Goal: Transaction & Acquisition: Purchase product/service

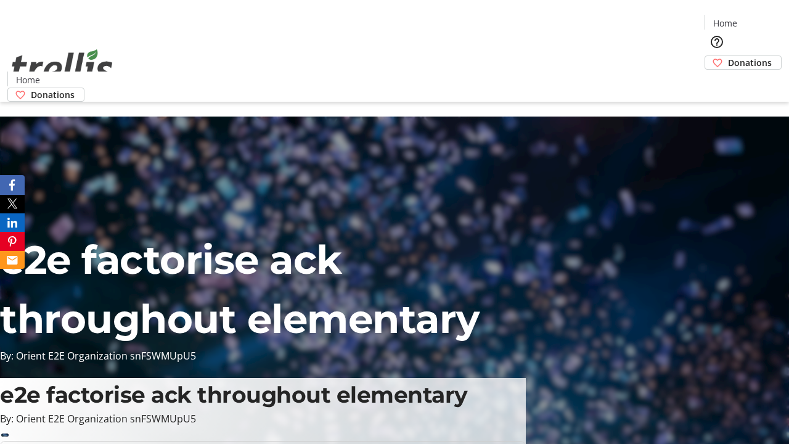
click at [728, 56] on span "Donations" at bounding box center [750, 62] width 44 height 13
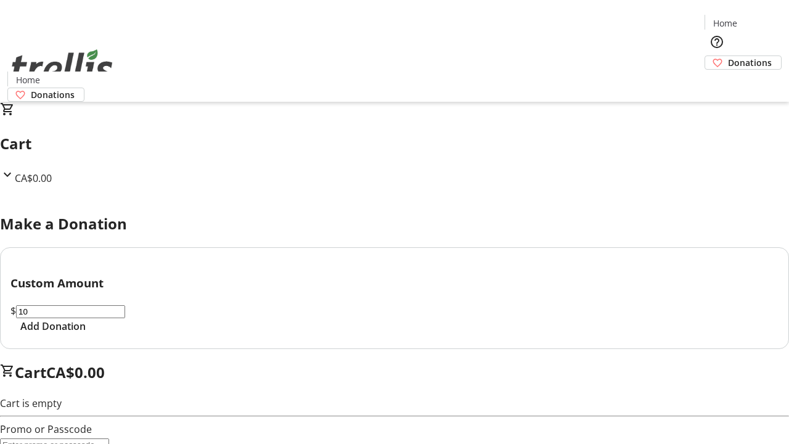
click at [86, 333] on span "Add Donation" at bounding box center [52, 325] width 65 height 15
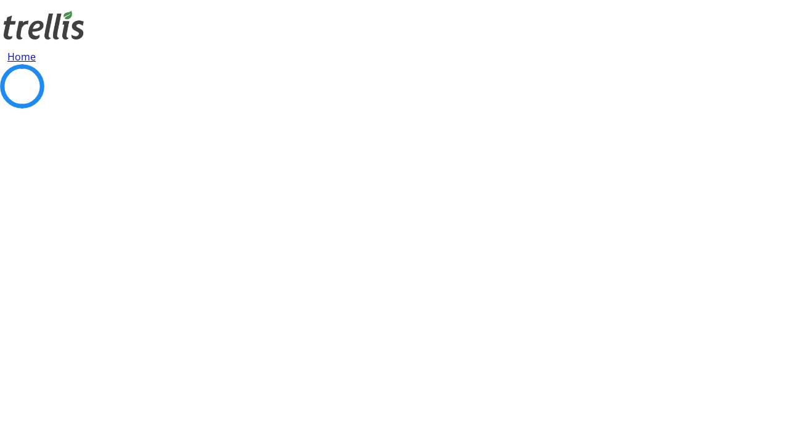
select select "CA"
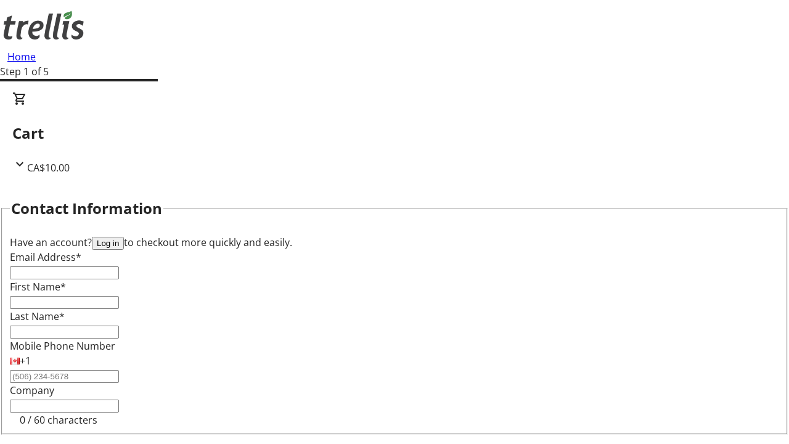
click at [124, 237] on button "Log in" at bounding box center [108, 243] width 32 height 13
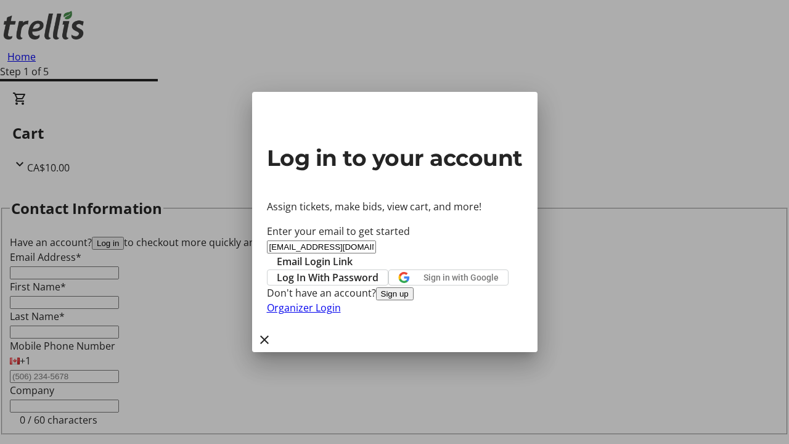
type input "[EMAIL_ADDRESS][DOMAIN_NAME]"
click at [352, 254] on span "Email Login Link" at bounding box center [315, 261] width 76 height 15
